Goal: Find specific page/section: Find specific page/section

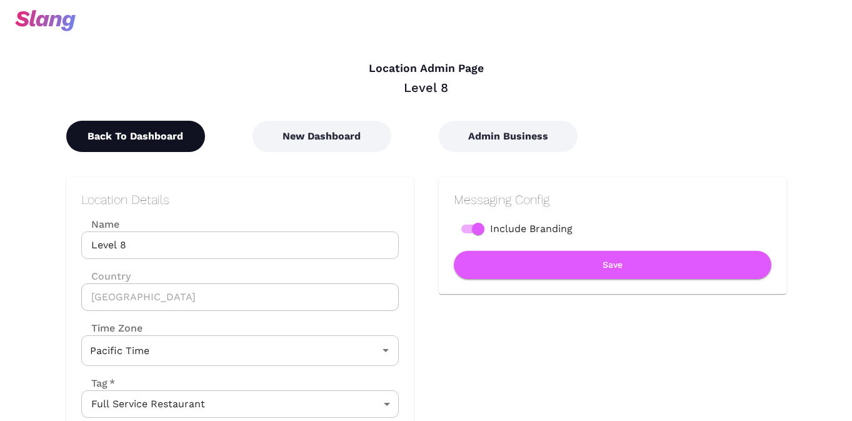
click at [121, 126] on button "Back To Dashboard" at bounding box center [135, 136] width 139 height 31
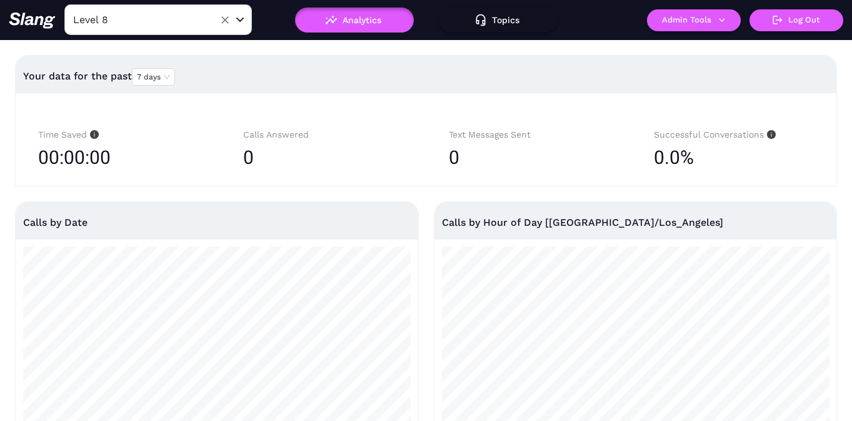
click at [174, 23] on input "Level 8" at bounding box center [139, 19] width 138 height 19
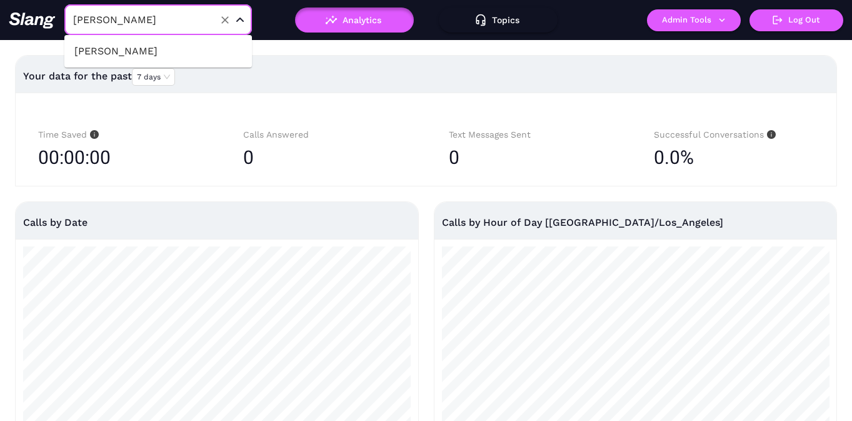
type input "hammi"
click at [186, 48] on li "[PERSON_NAME]" at bounding box center [158, 51] width 188 height 23
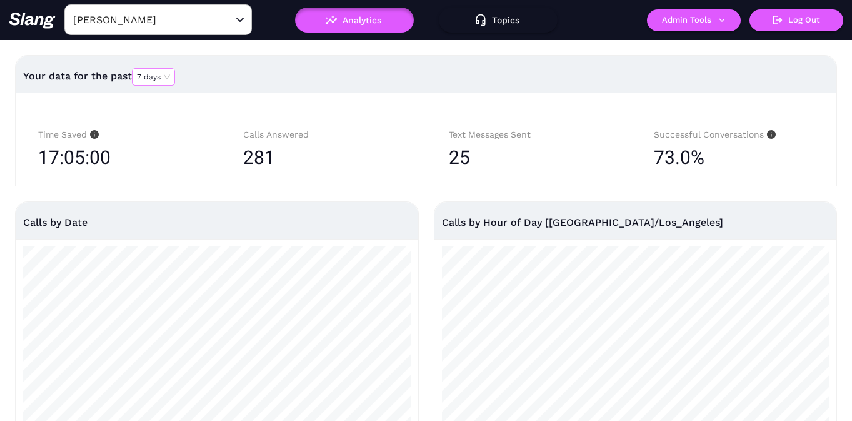
click at [167, 78] on span "7 days" at bounding box center [153, 77] width 33 height 16
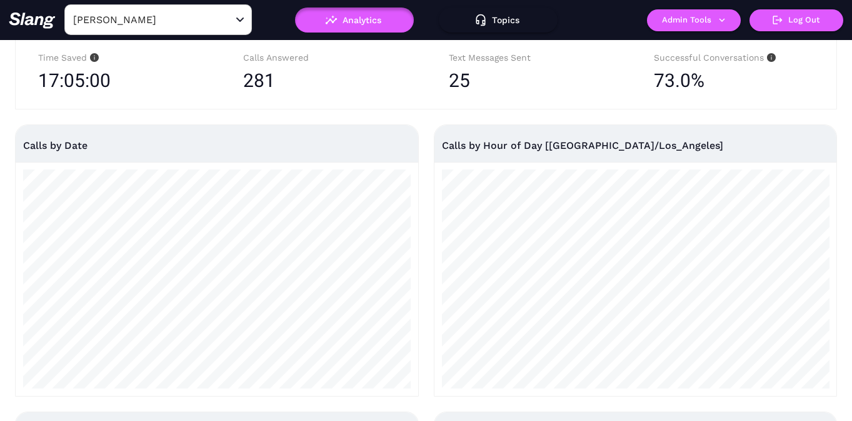
scroll to position [86, 0]
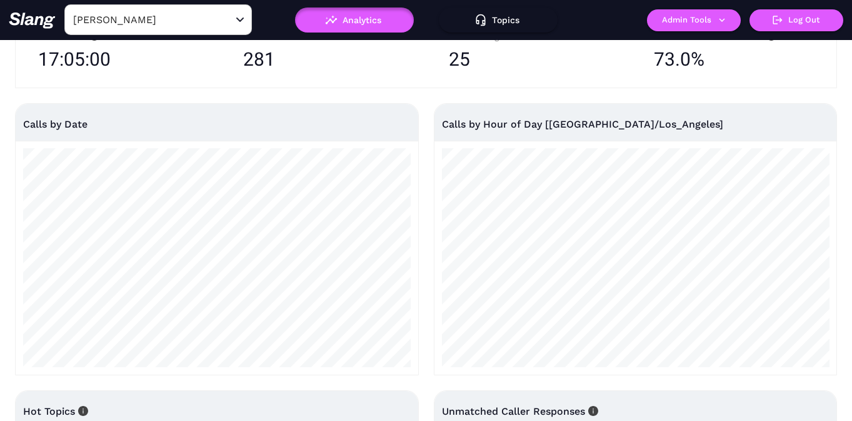
scroll to position [99, 0]
